Goal: Find specific page/section: Find specific page/section

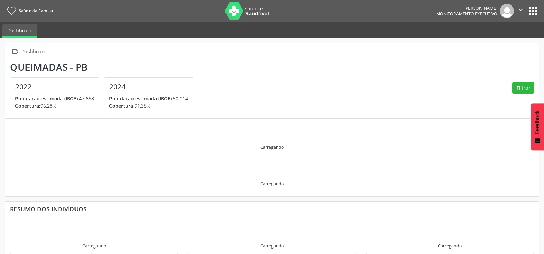
click at [533, 13] on button "apps" at bounding box center [533, 11] width 12 height 12
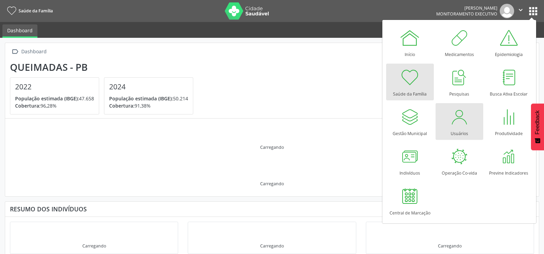
click at [458, 127] on div "Usuários" at bounding box center [460, 131] width 18 height 9
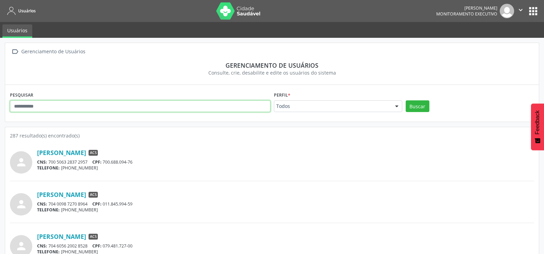
click at [66, 107] on input "text" at bounding box center [140, 106] width 261 height 12
type input "*******"
click at [406, 100] on button "Buscar" at bounding box center [418, 106] width 24 height 12
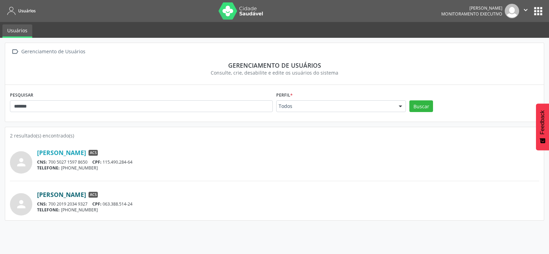
click at [86, 192] on link "Germana Pereira de Sousa" at bounding box center [61, 195] width 49 height 8
